Goal: Task Accomplishment & Management: Use online tool/utility

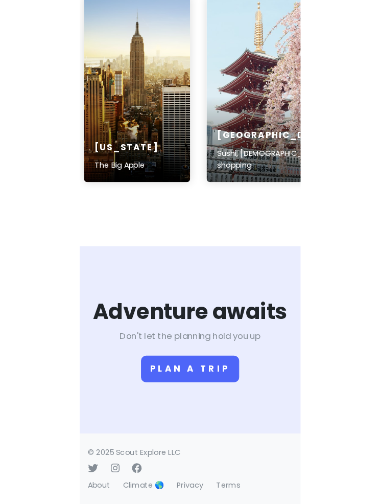
scroll to position [1755, 0]
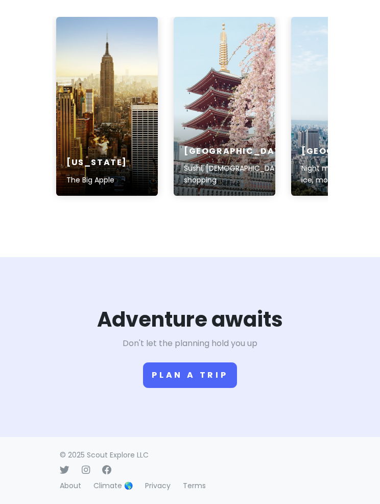
click at [167, 388] on button "Plan a trip" at bounding box center [190, 375] width 94 height 26
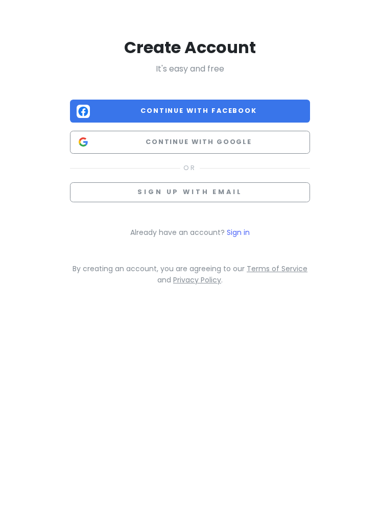
click at [119, 140] on span "Continue with Google" at bounding box center [199, 142] width 210 height 10
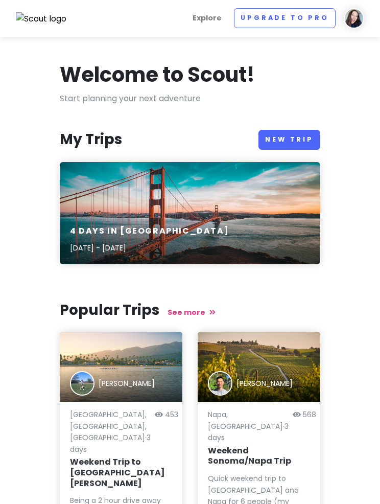
click at [221, 22] on link "Explore" at bounding box center [207, 18] width 37 height 20
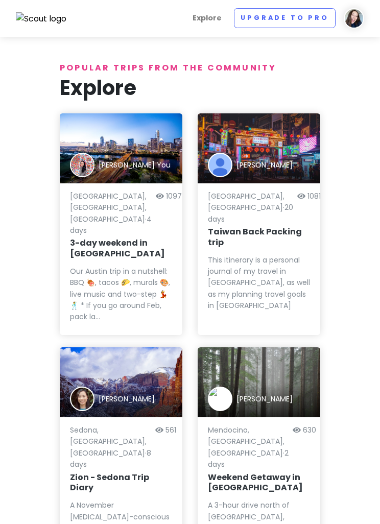
click at [312, 19] on link "Upgrade to Pro" at bounding box center [285, 18] width 102 height 20
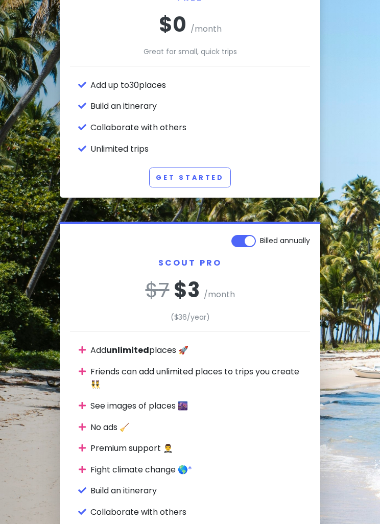
scroll to position [150, 0]
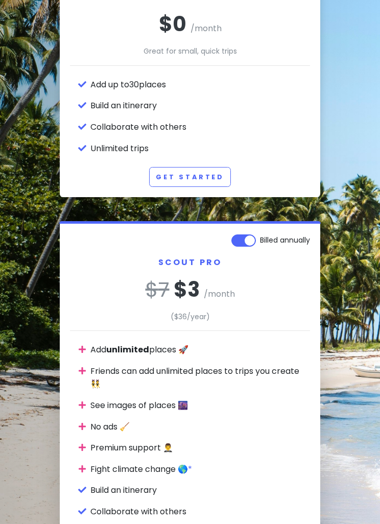
click at [177, 168] on link "Get Started" at bounding box center [190, 178] width 82 height 20
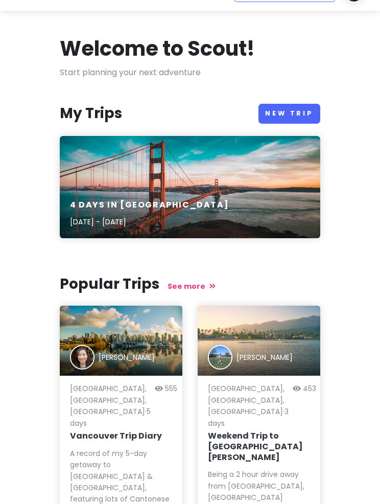
scroll to position [31, 0]
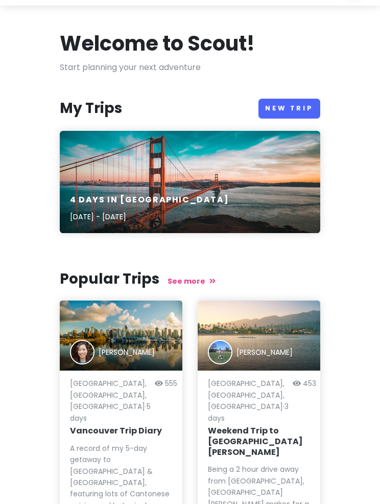
click at [99, 179] on div "4 Days in San Francisco Jul 7, 2023 - Feb 11, 2020" at bounding box center [190, 182] width 261 height 102
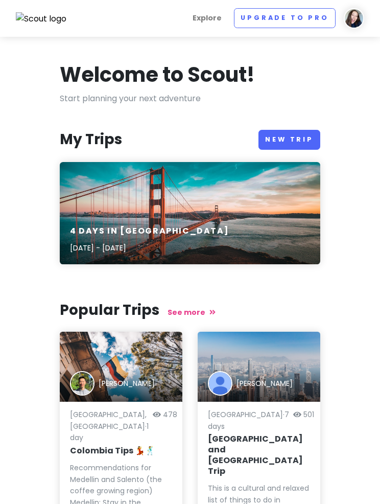
click at [299, 133] on link "New Trip" at bounding box center [290, 140] width 62 height 20
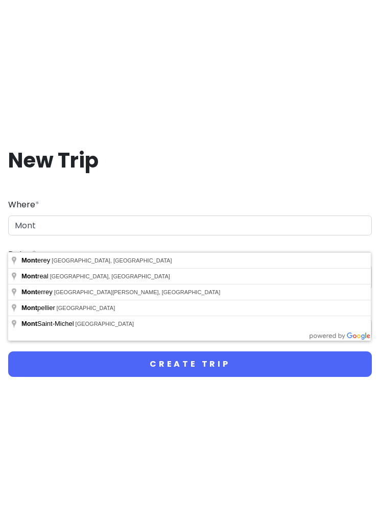
type input "Monterey, CA, USA"
type input "Monterey Trip"
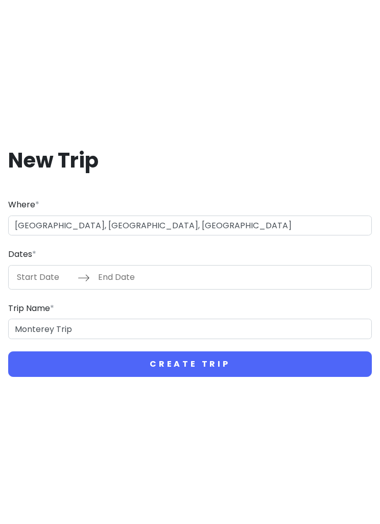
click at [25, 289] on input "Start Date" at bounding box center [44, 278] width 66 height 24
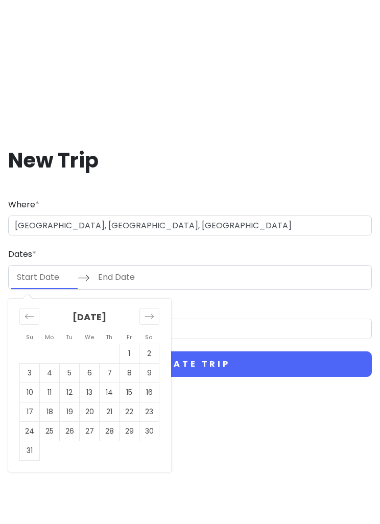
click at [150, 322] on icon "Move forward to switch to the next month." at bounding box center [150, 317] width 10 height 10
click at [152, 383] on td "13" at bounding box center [150, 372] width 20 height 19
type input "09/13/2025"
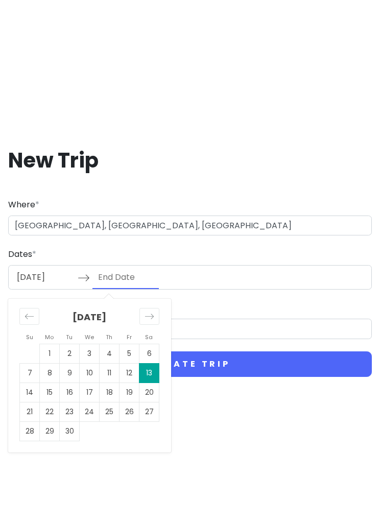
click at [152, 322] on icon "Move forward to switch to the next month." at bounding box center [150, 317] width 10 height 10
click at [23, 325] on div "Move backward to switch to the previous month." at bounding box center [29, 316] width 20 height 17
click at [31, 402] on td "14" at bounding box center [30, 392] width 20 height 19
type input "09/14/2025"
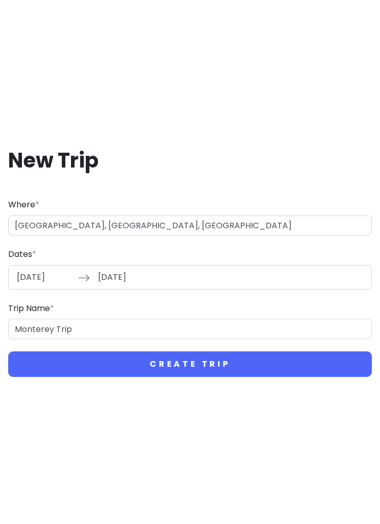
click at [147, 377] on button "Create Trip" at bounding box center [190, 365] width 364 height 26
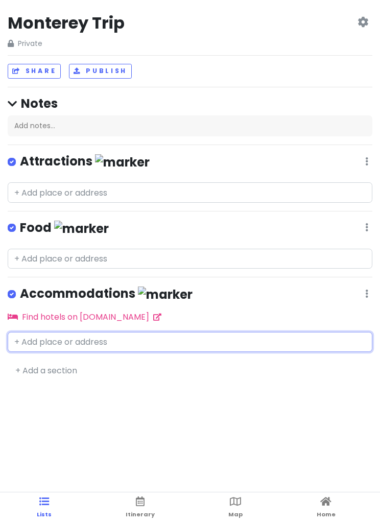
click at [31, 341] on input "text" at bounding box center [190, 342] width 365 height 20
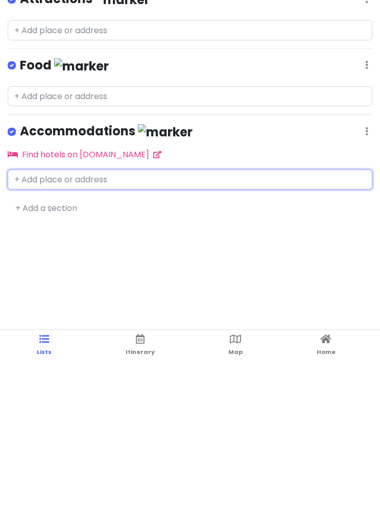
click at [34, 332] on input "text" at bounding box center [190, 342] width 365 height 20
paste input "3290 Dunes Road Marina, CA 93933 United States"
type input "3290 Dunes Road Marina, CA 93933 United States"
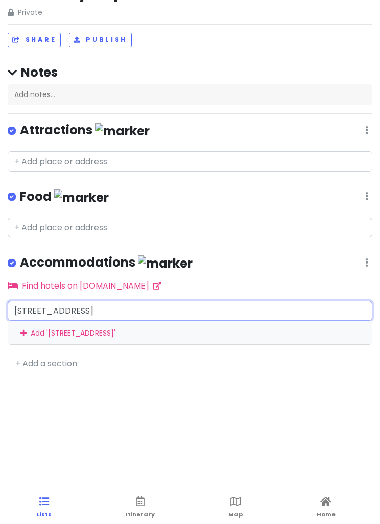
click at [241, 301] on input "3290 Dunes Road Marina, CA 93933 United States" at bounding box center [190, 311] width 365 height 20
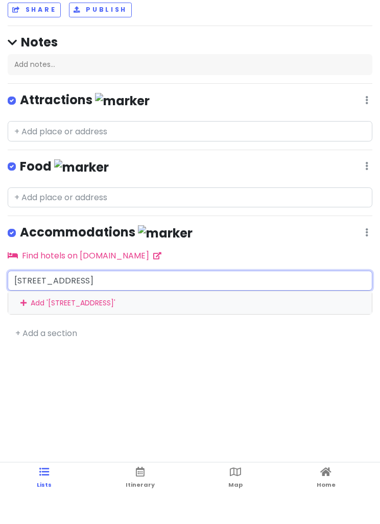
click at [85, 322] on div "Add ' 3290 Dunes Road Marina, CA 93933 United States '" at bounding box center [190, 333] width 364 height 23
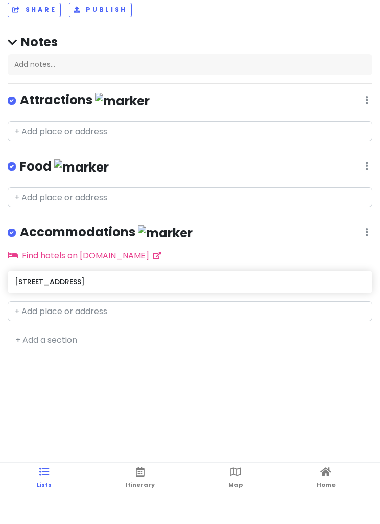
click at [29, 364] on link "+ Add a section" at bounding box center [46, 370] width 62 height 12
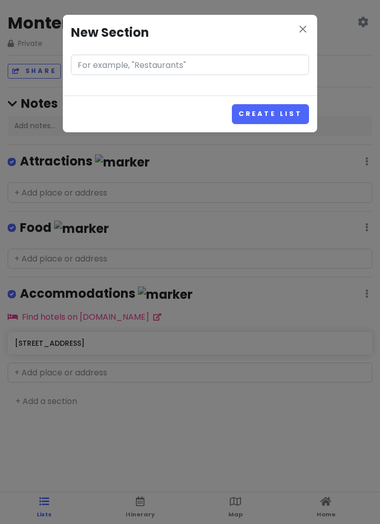
click at [301, 30] on icon "close" at bounding box center [303, 29] width 12 height 12
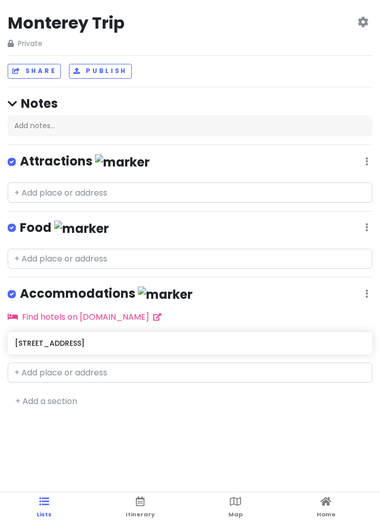
click at [24, 96] on h4 "Notes" at bounding box center [190, 104] width 365 height 16
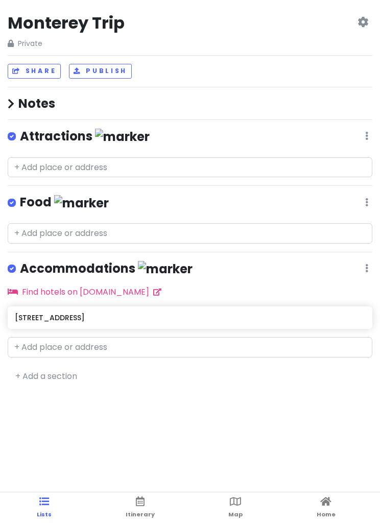
click at [24, 102] on h4 "Notes" at bounding box center [190, 104] width 365 height 16
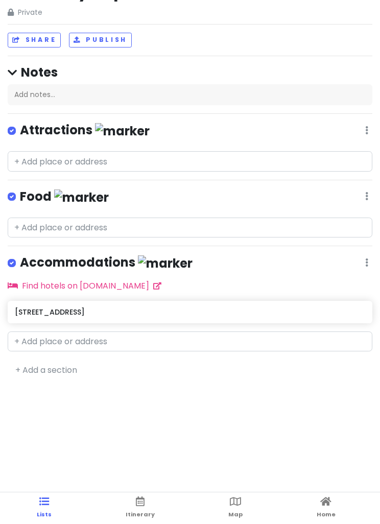
click at [140, 524] on link "Itinerary" at bounding box center [140, 509] width 29 height 32
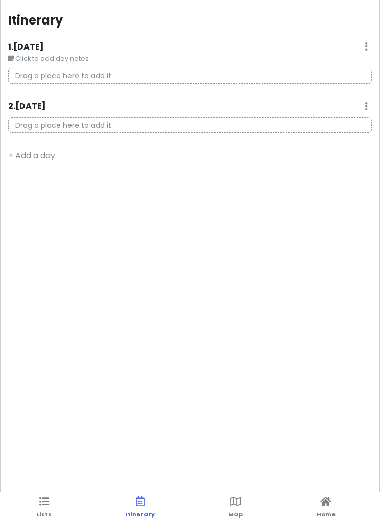
click at [40, 518] on span "Lists" at bounding box center [44, 515] width 15 height 8
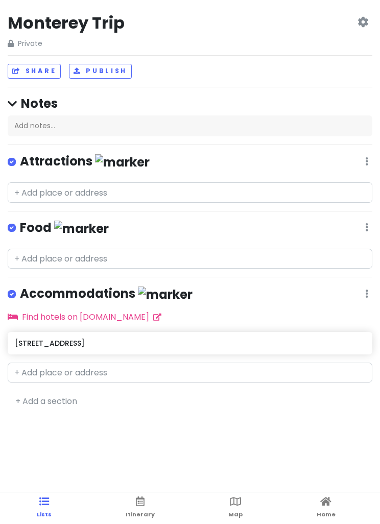
click at [80, 342] on h6 "3290 Dunes Road Marina, CA 93933 United States" at bounding box center [190, 343] width 350 height 9
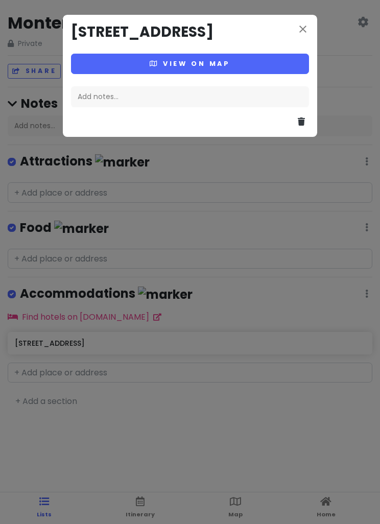
click at [88, 108] on div "Add notes..." at bounding box center [190, 96] width 238 height 21
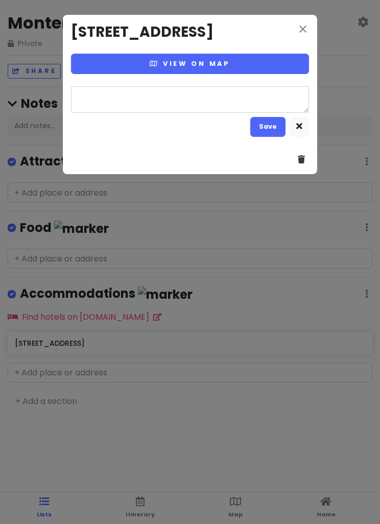
type textarea "c"
type textarea "x"
type textarea "ch"
type textarea "x"
type textarea "chec"
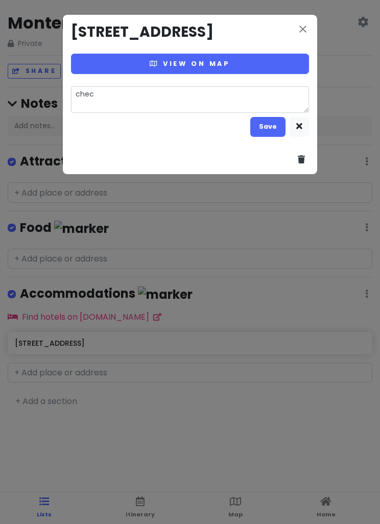
type textarea "x"
type textarea "check"
type textarea "x"
type textarea "check"
type textarea "x"
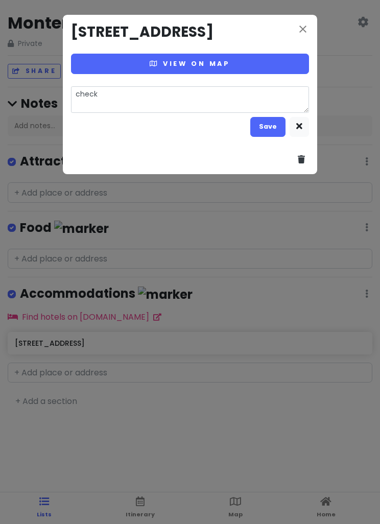
type textarea "check i"
type textarea "x"
type textarea "check in"
type textarea "x"
type textarea "check in 3"
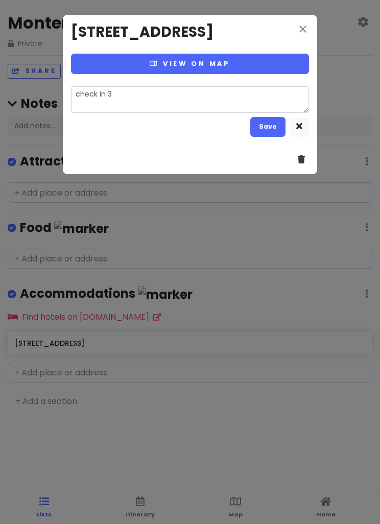
type textarea "x"
type textarea "check in 3"
type textarea "x"
type textarea "check in 3 p"
type textarea "x"
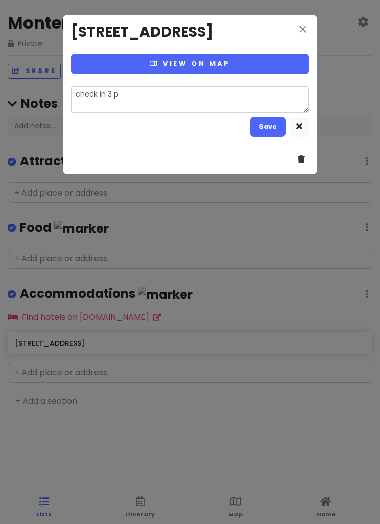
type textarea "check in 3 pm"
type textarea "x"
type textarea "check in 3 pm c"
type textarea "x"
type textarea "check in 3 pm ch"
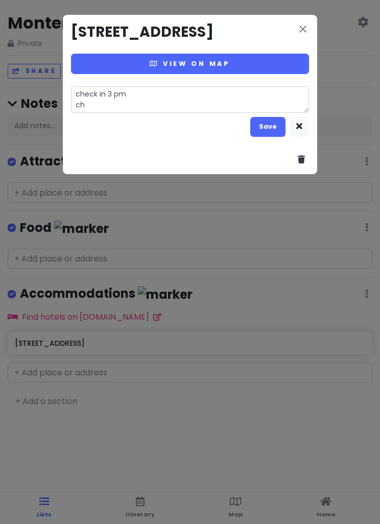
type textarea "x"
type textarea "check in 3 pm che"
type textarea "x"
type textarea "check in 3 pm check"
type textarea "x"
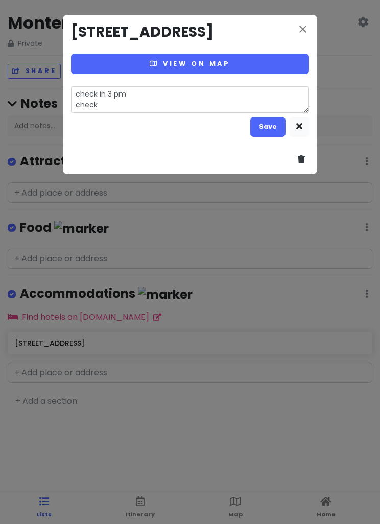
type textarea "check in 3 pm checko"
type textarea "x"
type textarea "check in 3 pm checkout"
type textarea "x"
type textarea "check in 3 pm checkout"
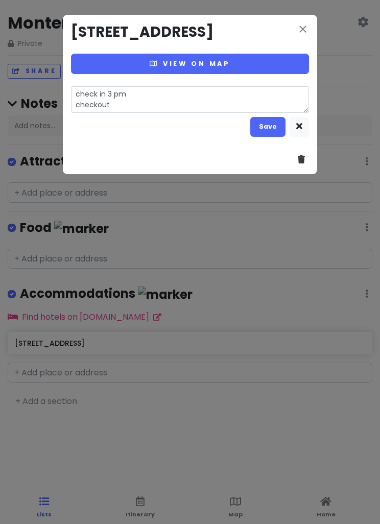
type textarea "x"
type textarea "check in 3 pm checkout 1"
type textarea "x"
type textarea "check in 3 pm checkout 11"
type textarea "x"
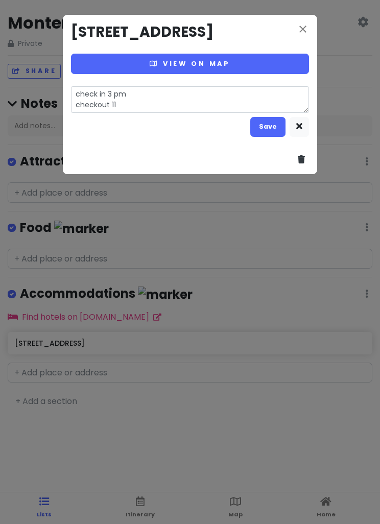
type textarea "check in 3 pm checkout 11 a"
type textarea "x"
type textarea "check in 3 pm checkout 11 am"
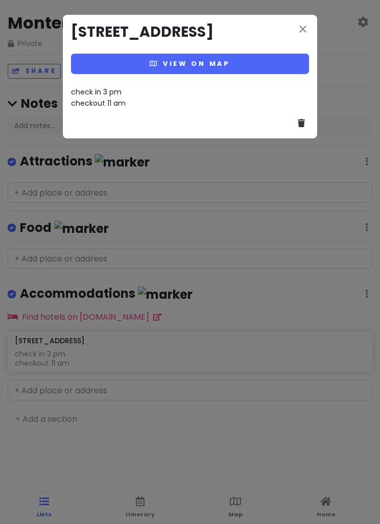
click at [304, 25] on icon "close" at bounding box center [303, 29] width 12 height 12
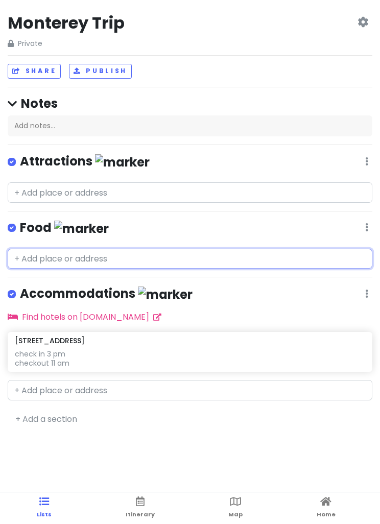
click at [29, 254] on input "text" at bounding box center [190, 259] width 365 height 20
click at [42, 257] on input "text" at bounding box center [190, 259] width 365 height 20
paste input "3290 Dunes Road Marina, CA 93933 United States"
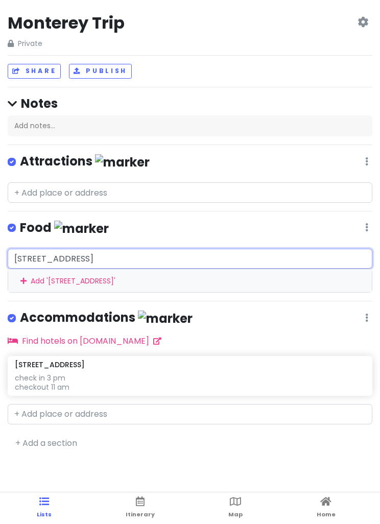
type input "3290 Dunes Road Marina, CA 93933 United States"
click at [29, 273] on div "Add ' 3290 Dunes Road Marina, CA 93933 United States '" at bounding box center [190, 280] width 364 height 23
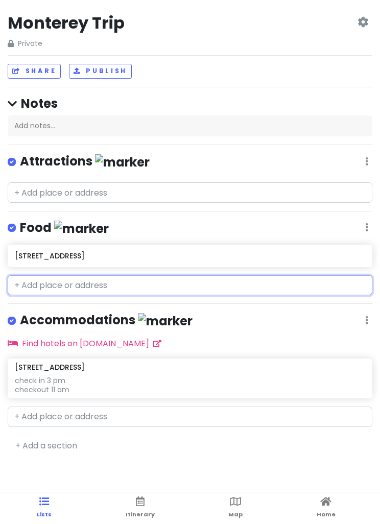
click at [41, 251] on h6 "3290 Dunes Road Marina, CA 93933 United States" at bounding box center [190, 255] width 350 height 9
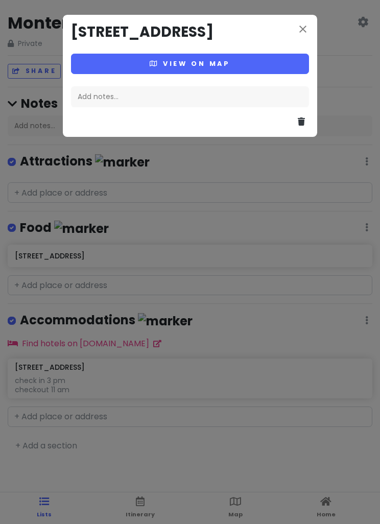
click at [93, 108] on div "Add notes..." at bounding box center [190, 96] width 238 height 21
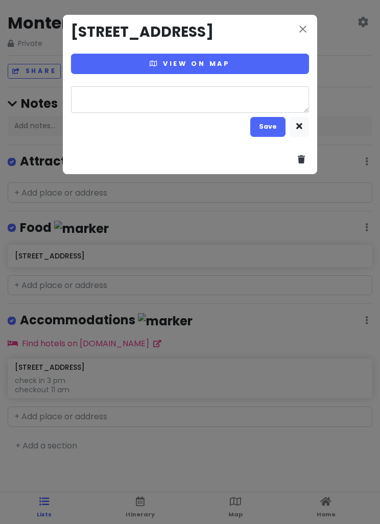
type textarea "h"
type textarea "x"
type textarea "ho"
type textarea "x"
type textarea "hot"
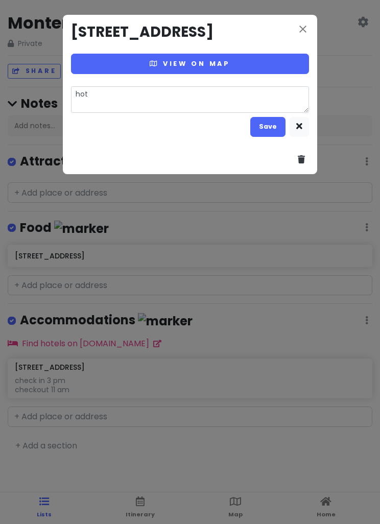
type textarea "x"
type textarea "hote"
type textarea "x"
type textarea "hotel"
type textarea "x"
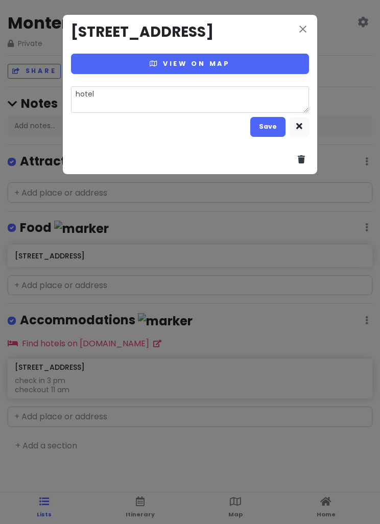
type textarea "hotel"
type textarea "x"
type textarea "hotel f"
type textarea "x"
type textarea "hotel fre"
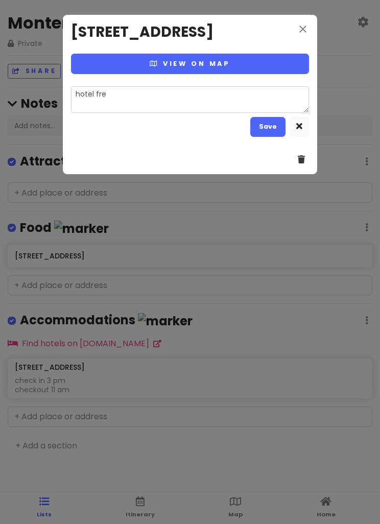
type textarea "x"
type textarea "hotel free"
type textarea "x"
type textarea "hotel free b"
type textarea "x"
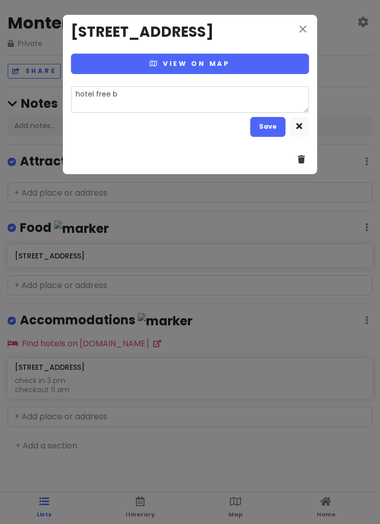
type textarea "hotel free br"
type textarea "x"
type textarea "hotel free bre"
type textarea "x"
type textarea "hotel free brea"
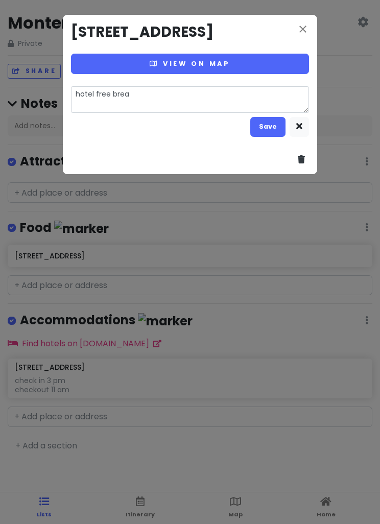
type textarea "x"
type textarea "hotel free break"
type textarea "x"
type textarea "hotel free breakf"
type textarea "x"
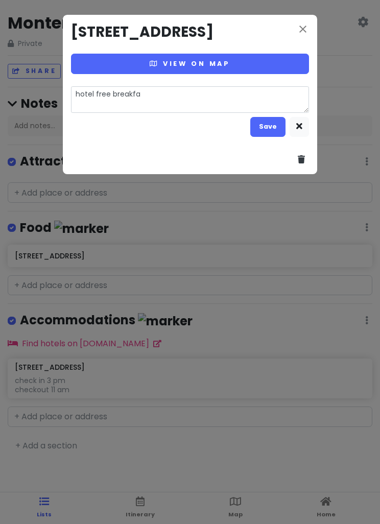
type textarea "hotel free breakfas"
type textarea "x"
type textarea "hotel free breakfast"
type textarea "x"
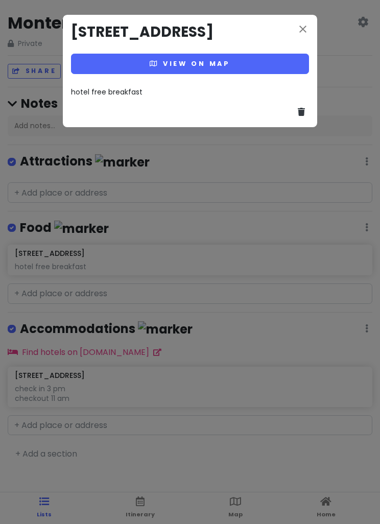
click at [123, 268] on div "close 3290 Dunes Road Marina, CA 93933 United States View on map hotel free bre…" at bounding box center [190, 262] width 380 height 524
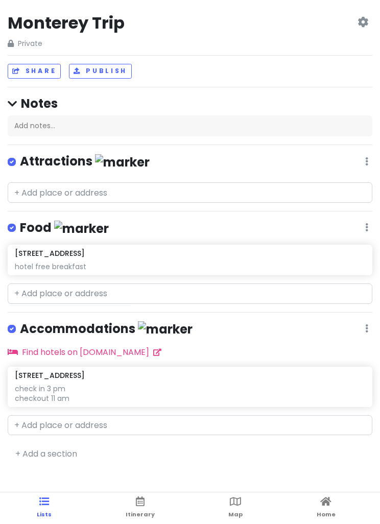
click at [128, 506] on link "Itinerary" at bounding box center [140, 509] width 29 height 32
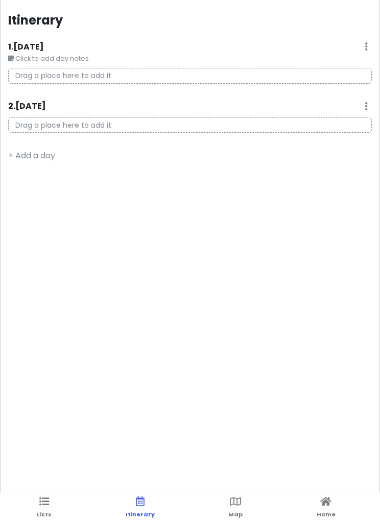
click at [41, 74] on p "Drag a place here to add it" at bounding box center [190, 76] width 364 height 16
click at [46, 520] on link "Lists" at bounding box center [44, 509] width 15 height 32
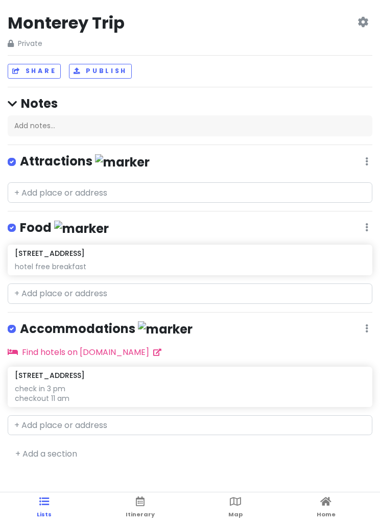
click at [9, 103] on icon at bounding box center [12, 104] width 9 height 11
